Goal: Find specific page/section: Find specific page/section

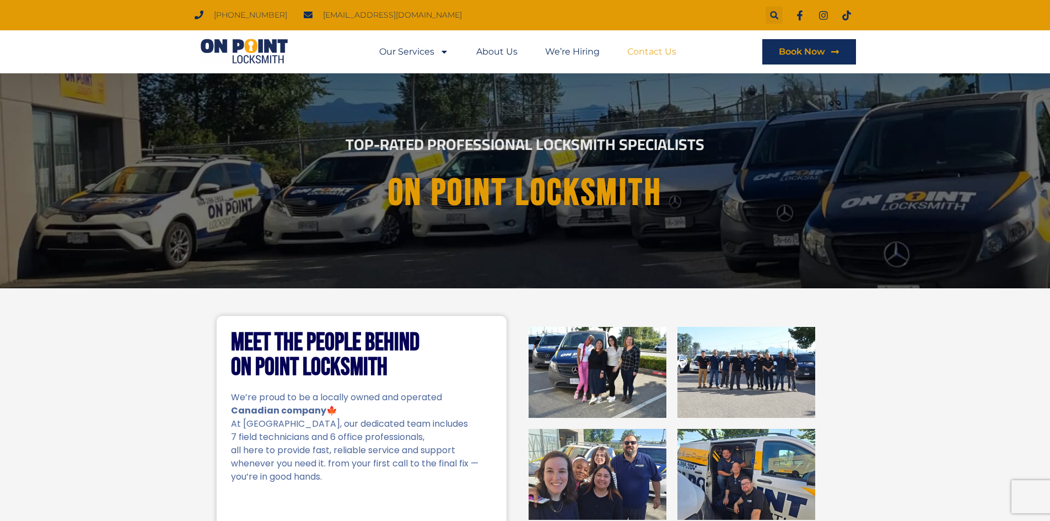
click at [642, 51] on link "Contact Us" at bounding box center [651, 51] width 49 height 25
